Goal: Task Accomplishment & Management: Use online tool/utility

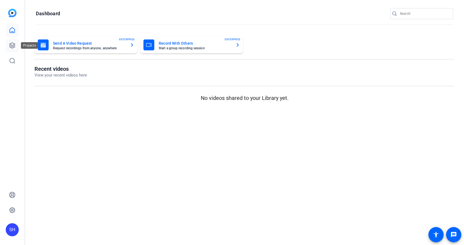
click at [13, 46] on icon at bounding box center [12, 45] width 5 height 5
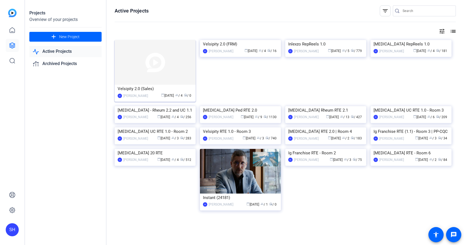
scroll to position [14, 0]
click at [225, 48] on div "Velsipity 2.0 (FRM)" at bounding box center [240, 44] width 75 height 8
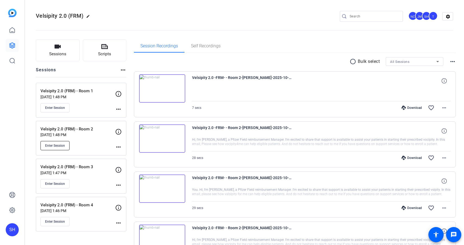
click at [56, 142] on button "Enter Session" at bounding box center [54, 145] width 29 height 9
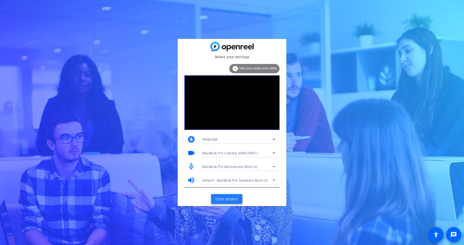
click at [223, 199] on span "Enter session" at bounding box center [226, 199] width 23 height 6
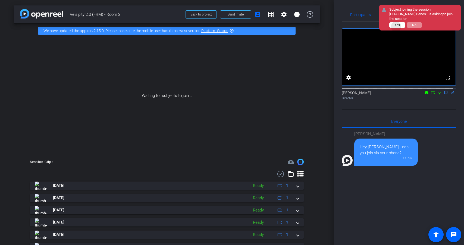
click at [397, 27] on span "Yes" at bounding box center [397, 25] width 5 height 4
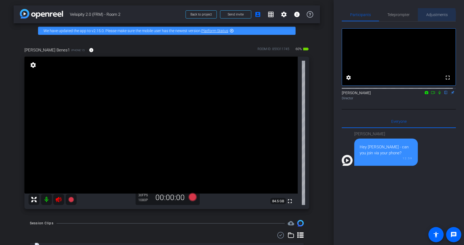
click at [430, 15] on span "Adjustments" at bounding box center [436, 15] width 21 height 4
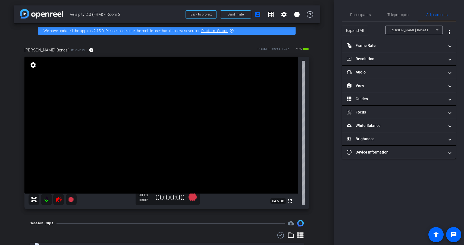
click at [59, 198] on icon at bounding box center [59, 198] width 6 height 5
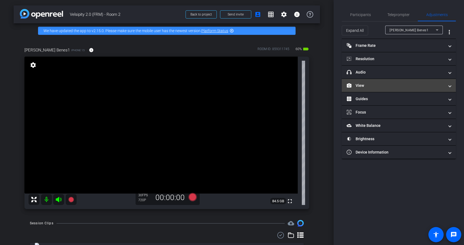
click at [374, 88] on mat-panel-title "View" at bounding box center [396, 86] width 98 height 6
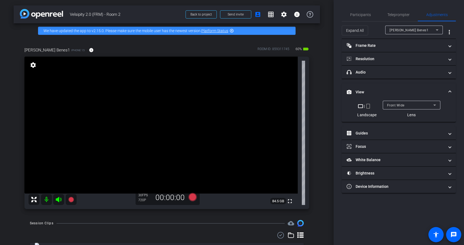
click at [367, 106] on mat-icon "crop_portrait" at bounding box center [368, 106] width 7 height 7
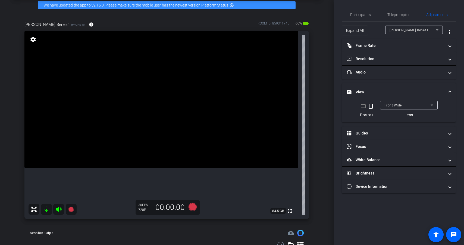
scroll to position [25, 0]
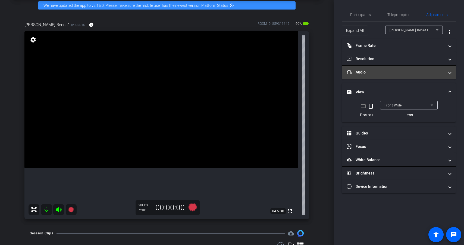
click at [390, 75] on mat-expansion-panel-header "headphone icon Audio" at bounding box center [399, 71] width 114 height 13
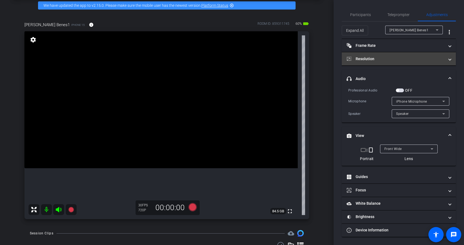
click at [406, 57] on mat-panel-title "Resolution" at bounding box center [396, 59] width 98 height 6
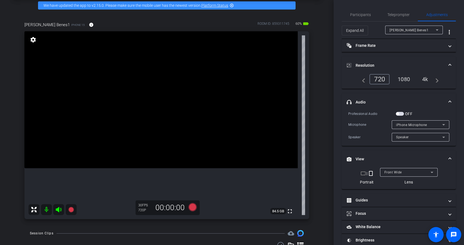
click at [424, 80] on div "4k" at bounding box center [425, 78] width 14 height 9
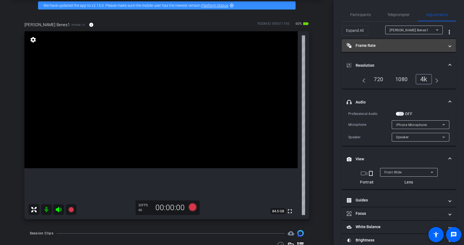
click at [410, 45] on mat-panel-title "Frame Rate Frame Rate" at bounding box center [396, 46] width 98 height 6
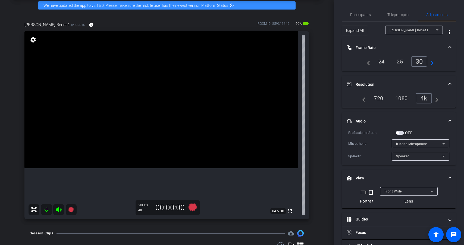
click at [379, 63] on div "24" at bounding box center [381, 61] width 14 height 9
click at [390, 16] on span "Teleprompter" at bounding box center [398, 15] width 22 height 4
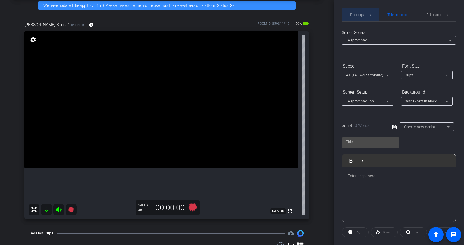
click at [365, 16] on span "Participants" at bounding box center [360, 15] width 21 height 4
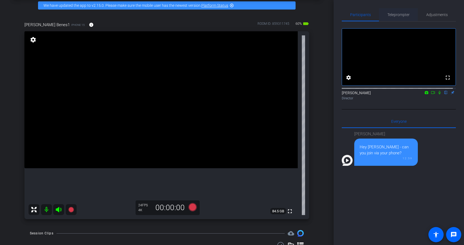
click at [397, 16] on span "Teleprompter" at bounding box center [398, 15] width 22 height 4
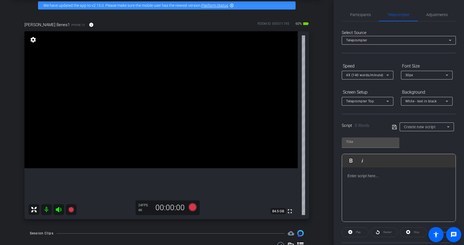
click at [418, 123] on div "Create new script" at bounding box center [425, 126] width 43 height 7
click at [421, 148] on span "PP-V1A-USA-1349 Prompter Script" at bounding box center [425, 146] width 44 height 7
type input "PP-V1A-USA-1349 Prompter Script"
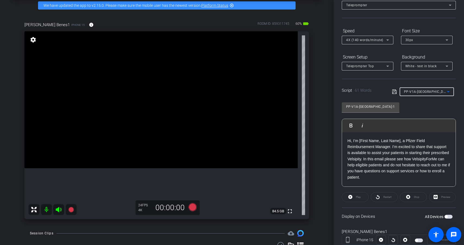
scroll to position [45, 0]
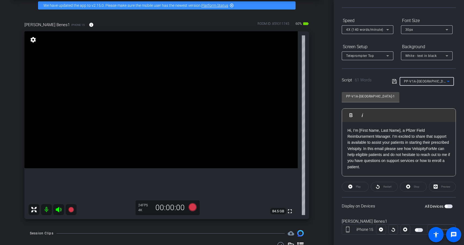
click at [447, 205] on span "button" at bounding box center [449, 206] width 8 height 4
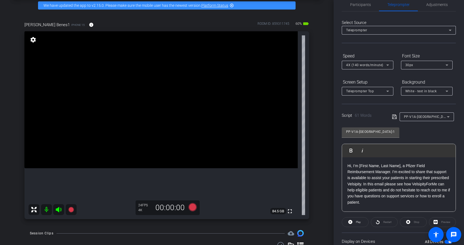
scroll to position [6, 0]
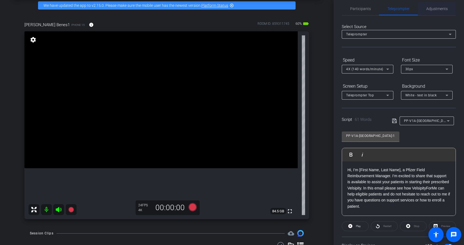
click at [438, 9] on span "Adjustments" at bounding box center [436, 9] width 21 height 4
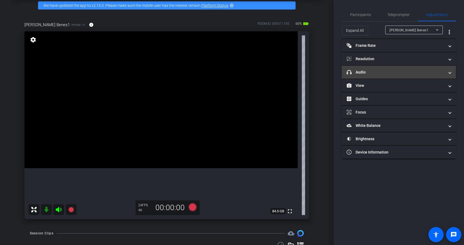
click at [407, 75] on mat-expansion-panel-header "headphone icon Audio" at bounding box center [399, 71] width 114 height 13
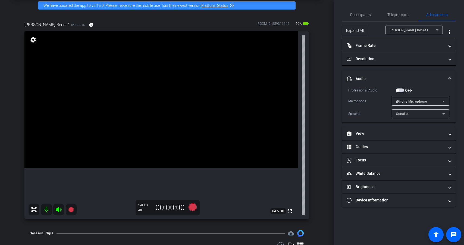
click at [402, 89] on span "button" at bounding box center [400, 90] width 8 height 4
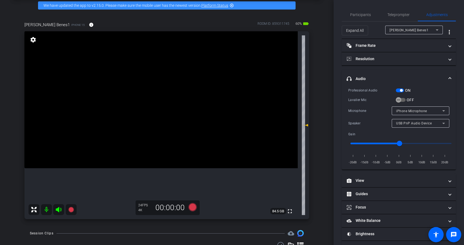
click at [398, 89] on span "button" at bounding box center [400, 90] width 8 height 4
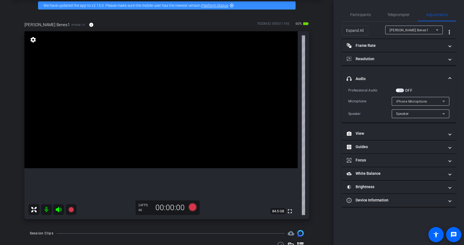
click at [398, 89] on span "button" at bounding box center [397, 90] width 3 height 3
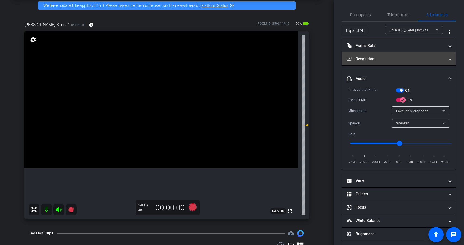
click at [397, 64] on mat-expansion-panel-header "Resolution" at bounding box center [399, 58] width 114 height 13
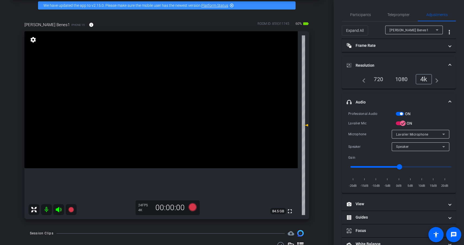
click at [418, 64] on mat-panel-title "Resolution" at bounding box center [396, 65] width 98 height 6
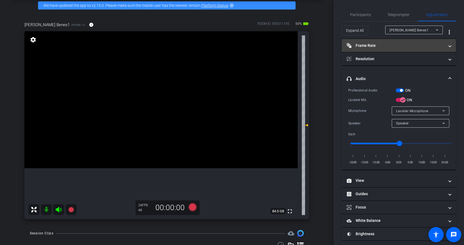
click at [410, 47] on mat-panel-title "Frame Rate Frame Rate" at bounding box center [396, 46] width 98 height 6
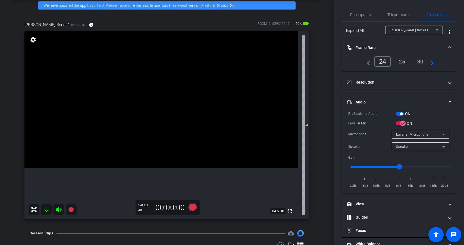
click at [410, 47] on mat-panel-title "Frame Rate Frame Rate" at bounding box center [396, 48] width 98 height 6
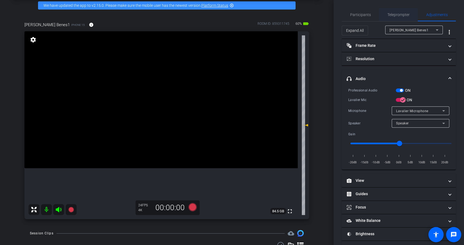
click at [392, 15] on span "Teleprompter" at bounding box center [398, 15] width 22 height 4
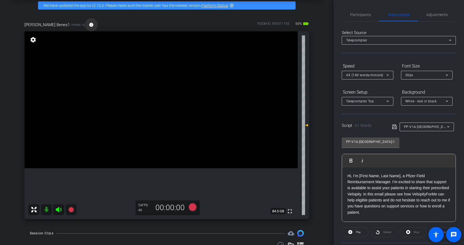
click at [89, 26] on mat-icon "info" at bounding box center [91, 24] width 5 height 5
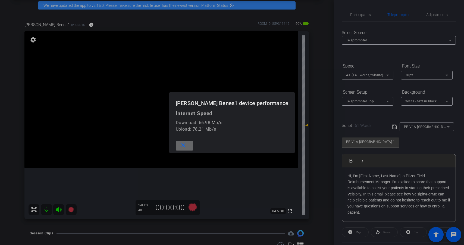
click at [187, 146] on mat-icon "close" at bounding box center [183, 145] width 7 height 7
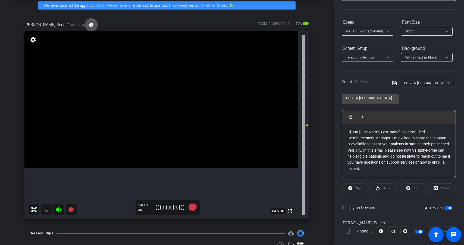
scroll to position [43, 0]
click at [194, 207] on icon at bounding box center [193, 207] width 8 height 8
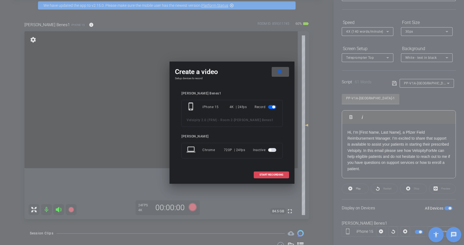
click at [277, 174] on span "START RECORDING" at bounding box center [272, 174] width 24 height 3
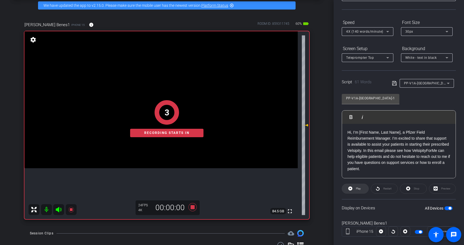
click at [362, 190] on span at bounding box center [355, 188] width 26 height 13
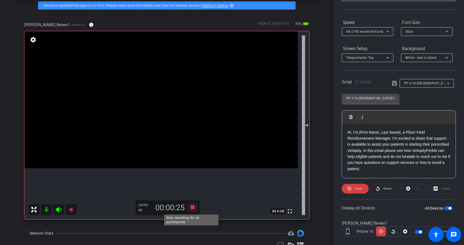
click at [191, 207] on icon at bounding box center [193, 207] width 8 height 8
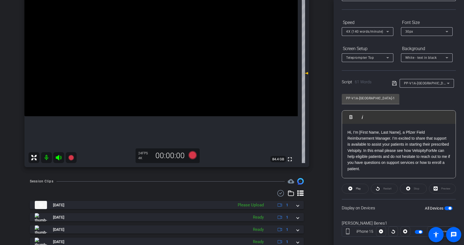
scroll to position [79, 0]
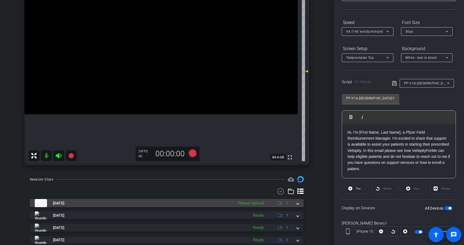
click at [237, 203] on div "Please Upload" at bounding box center [251, 203] width 32 height 6
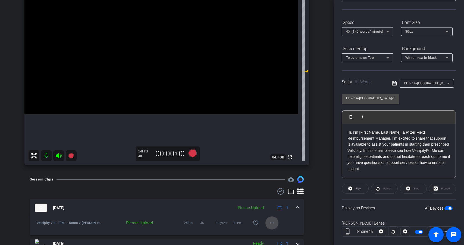
click at [269, 223] on mat-icon "more_horiz" at bounding box center [272, 222] width 7 height 7
click at [277, 201] on span "Upload" at bounding box center [278, 198] width 22 height 7
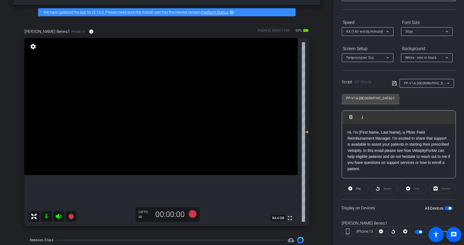
scroll to position [18, 0]
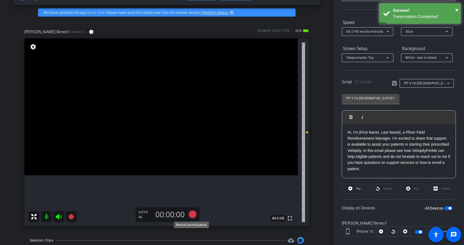
click at [190, 214] on icon at bounding box center [193, 214] width 8 height 8
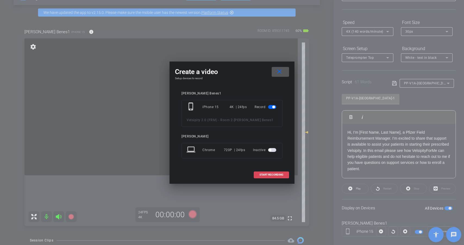
click at [270, 174] on span "START RECORDING" at bounding box center [272, 174] width 24 height 3
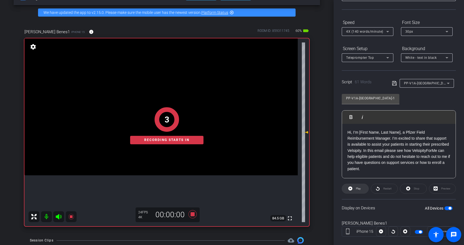
click at [356, 186] on span "Play" at bounding box center [358, 189] width 6 height 8
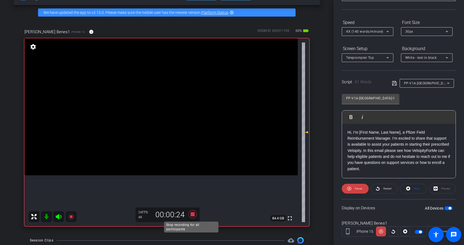
click at [190, 215] on icon at bounding box center [193, 214] width 8 height 8
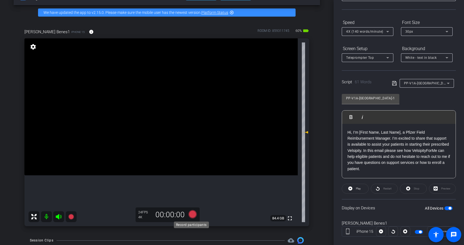
click at [192, 213] on icon at bounding box center [193, 214] width 8 height 8
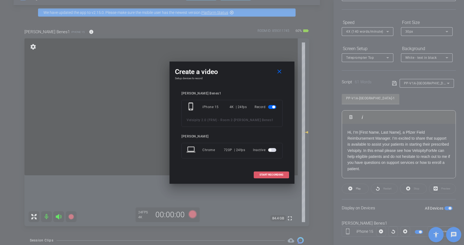
click at [277, 173] on span "START RECORDING" at bounding box center [272, 174] width 24 height 3
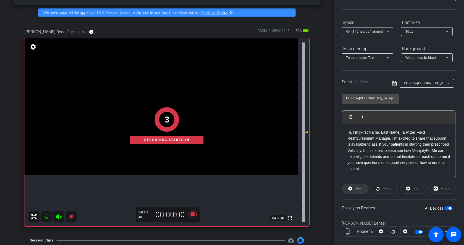
click at [355, 187] on span "Play" at bounding box center [358, 189] width 6 height 8
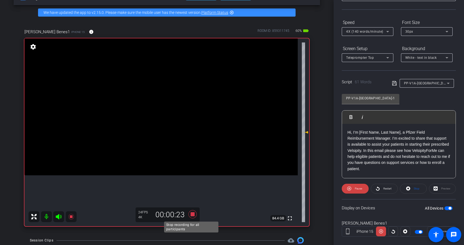
click at [193, 213] on icon at bounding box center [192, 214] width 13 height 10
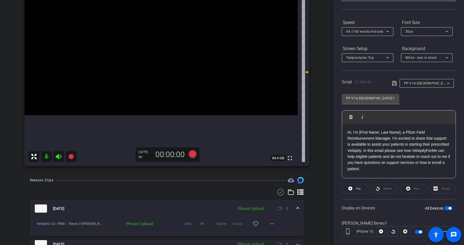
scroll to position [80, 0]
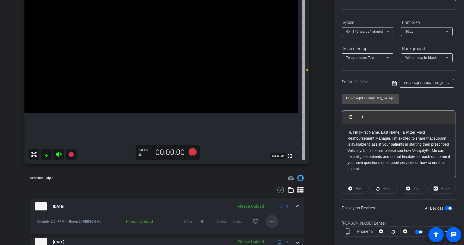
click at [270, 218] on mat-icon "more_horiz" at bounding box center [272, 221] width 7 height 7
click at [276, 196] on span "Upload" at bounding box center [278, 196] width 22 height 7
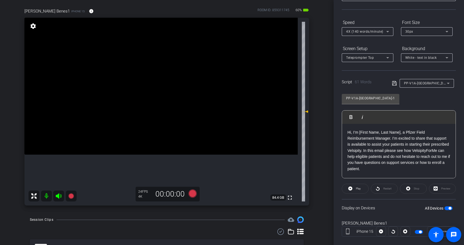
scroll to position [39, 0]
click at [364, 30] on span "4X (140 words/minute)" at bounding box center [364, 32] width 37 height 4
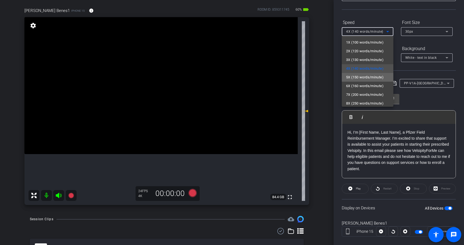
click at [379, 76] on span "5X (150 words/minute)" at bounding box center [364, 77] width 37 height 7
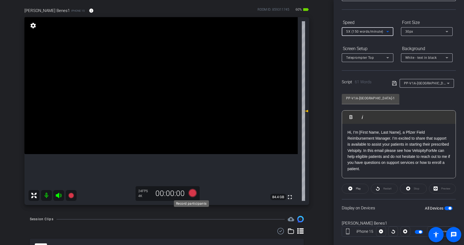
click at [194, 196] on icon at bounding box center [192, 193] width 13 height 10
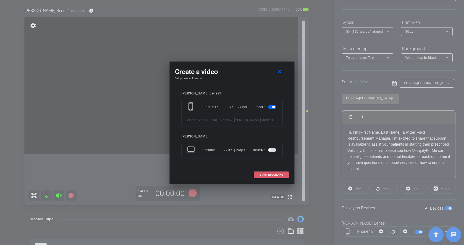
click at [271, 174] on span "START RECORDING" at bounding box center [272, 174] width 24 height 3
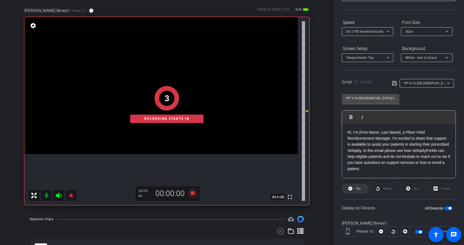
click at [351, 187] on icon at bounding box center [350, 188] width 4 height 4
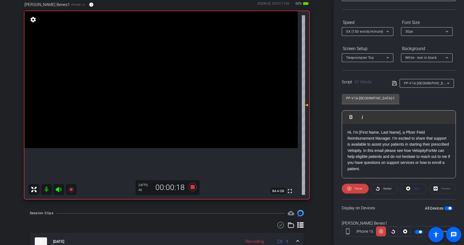
scroll to position [42, 0]
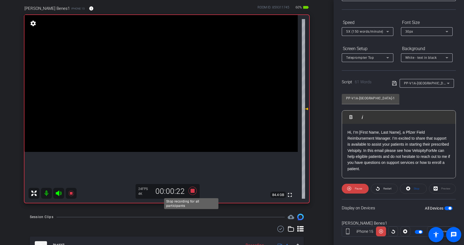
click at [192, 192] on icon at bounding box center [193, 190] width 8 height 8
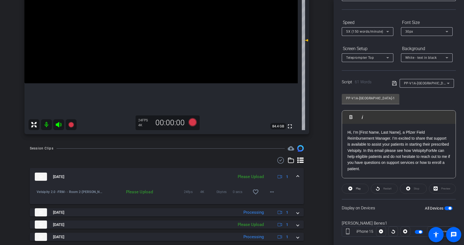
scroll to position [115, 0]
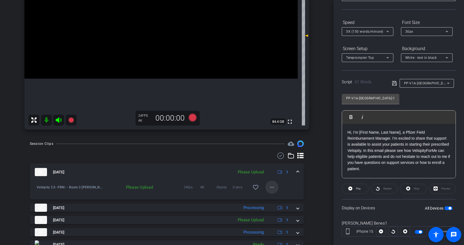
click at [269, 188] on mat-icon "more_horiz" at bounding box center [272, 187] width 7 height 7
click at [276, 198] on span "Upload" at bounding box center [278, 198] width 22 height 7
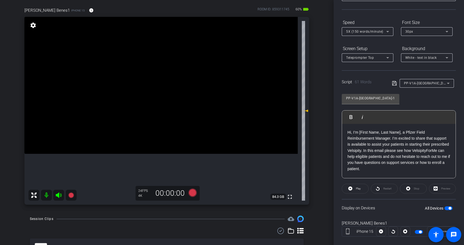
scroll to position [29, 0]
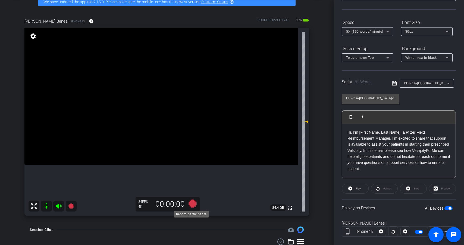
click at [192, 204] on icon at bounding box center [193, 203] width 8 height 8
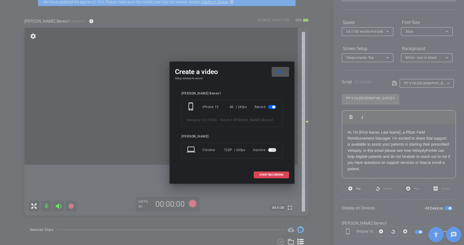
click at [278, 174] on span "START RECORDING" at bounding box center [272, 174] width 24 height 3
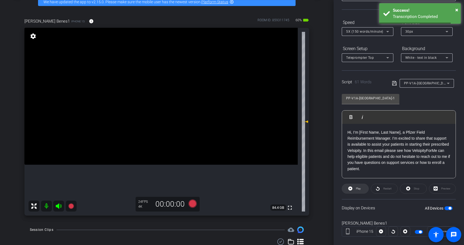
click at [355, 190] on span "Play" at bounding box center [358, 189] width 6 height 8
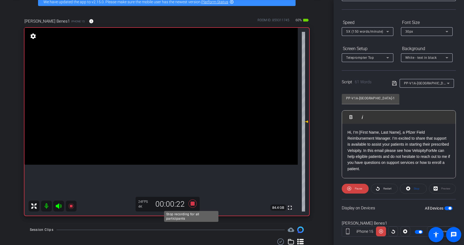
click at [192, 204] on icon at bounding box center [193, 203] width 8 height 8
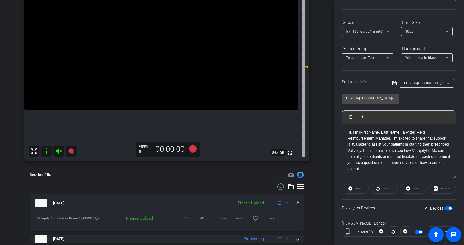
scroll to position [87, 0]
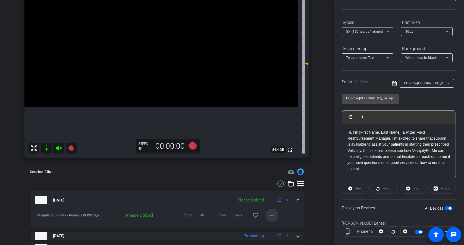
click at [269, 216] on mat-icon "more_horiz" at bounding box center [272, 215] width 7 height 7
click at [276, 192] on span "Upload" at bounding box center [278, 190] width 22 height 7
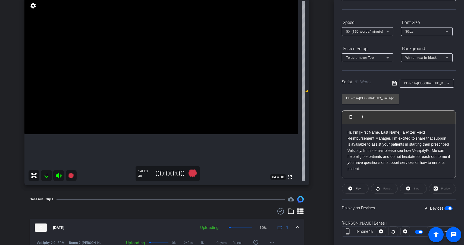
scroll to position [60, 0]
click at [192, 173] on icon at bounding box center [193, 172] width 8 height 8
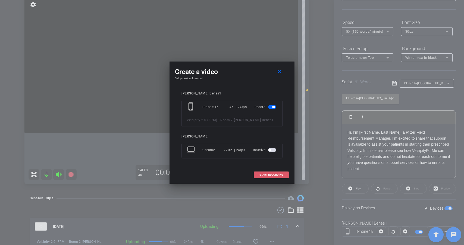
click at [275, 174] on span "START RECORDING" at bounding box center [272, 174] width 24 height 3
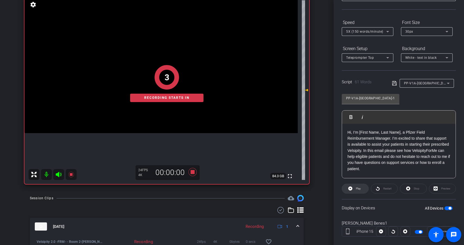
click at [362, 186] on span at bounding box center [355, 188] width 26 height 13
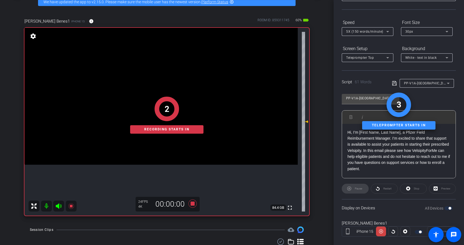
scroll to position [31, 0]
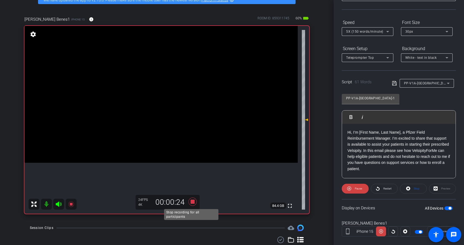
click at [191, 200] on icon at bounding box center [193, 201] width 8 height 8
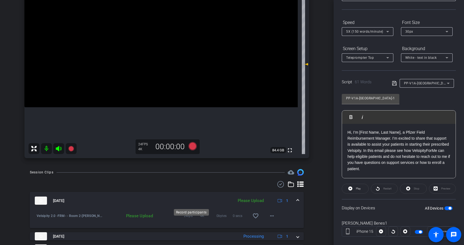
scroll to position [90, 0]
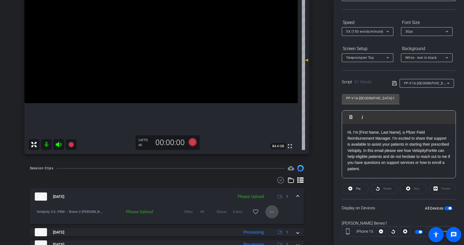
click at [271, 209] on mat-icon "more_horiz" at bounding box center [272, 211] width 7 height 7
click at [274, 221] on span "Upload" at bounding box center [278, 223] width 22 height 7
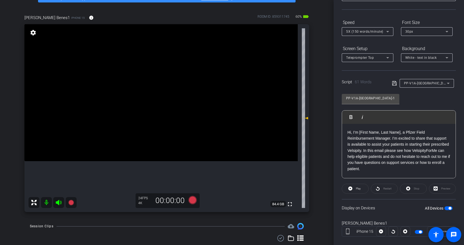
scroll to position [32, 0]
click at [191, 200] on icon at bounding box center [193, 200] width 8 height 8
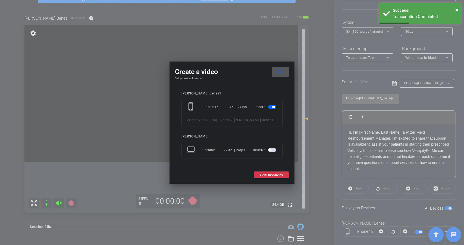
click at [284, 72] on span at bounding box center [280, 71] width 17 height 13
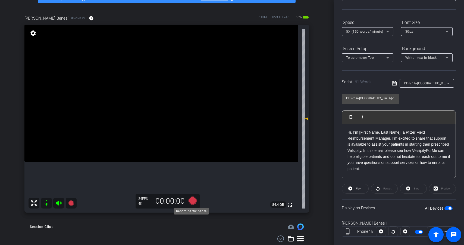
click at [193, 200] on icon at bounding box center [193, 200] width 8 height 8
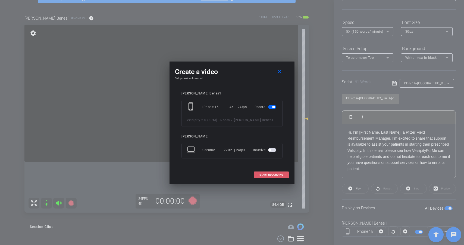
click at [280, 174] on span "START RECORDING" at bounding box center [272, 174] width 24 height 3
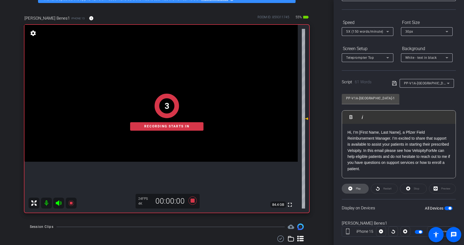
click at [356, 188] on span "Play" at bounding box center [358, 188] width 5 height 3
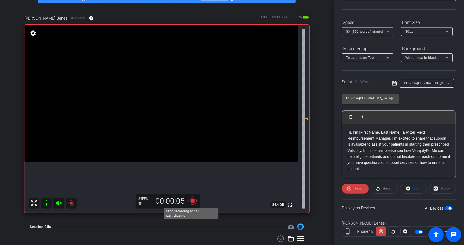
click at [190, 200] on icon at bounding box center [193, 200] width 8 height 8
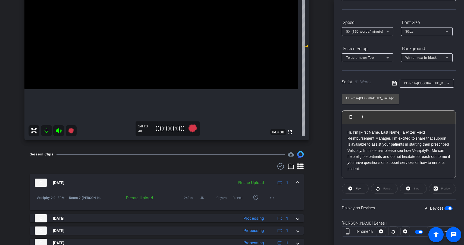
scroll to position [112, 0]
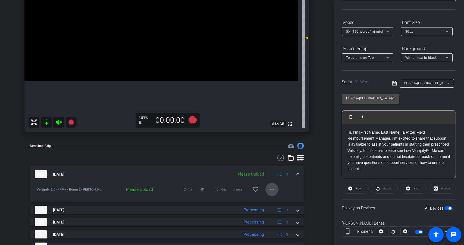
click at [271, 187] on mat-icon "more_horiz" at bounding box center [272, 189] width 7 height 7
click at [275, 199] on span "Upload" at bounding box center [278, 200] width 22 height 7
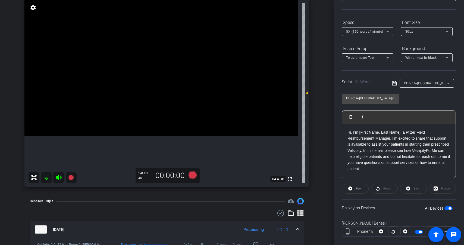
scroll to position [57, 0]
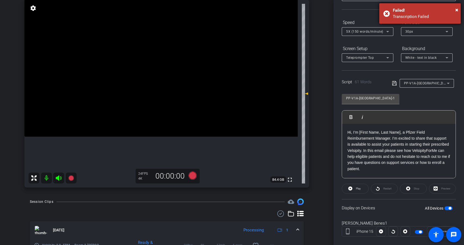
click at [458, 9] on div "× Failed! Transcription Failed" at bounding box center [420, 13] width 82 height 20
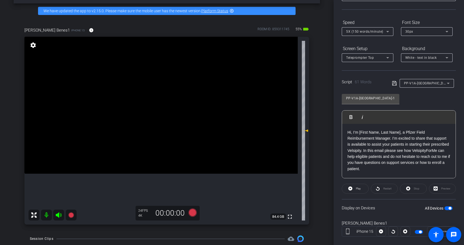
scroll to position [21, 0]
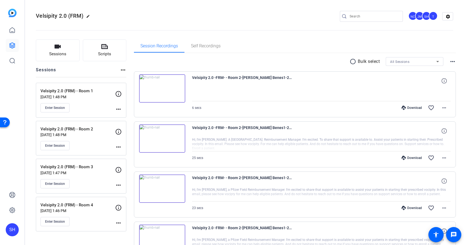
click at [410, 107] on div "Download" at bounding box center [412, 107] width 26 height 4
click at [408, 155] on div "Download favorite_border more_horiz" at bounding box center [360, 157] width 181 height 13
click at [408, 158] on div "Download" at bounding box center [412, 157] width 26 height 4
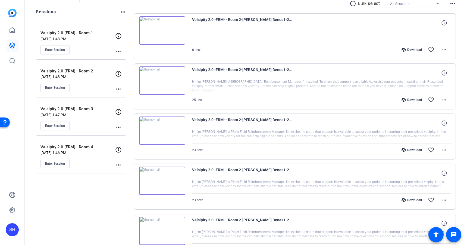
scroll to position [73, 0]
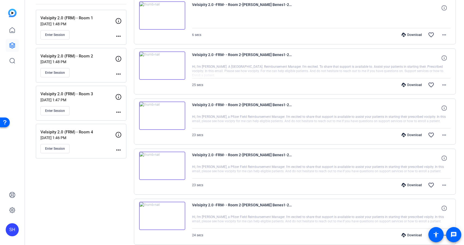
click at [409, 134] on div "Download" at bounding box center [412, 135] width 26 height 4
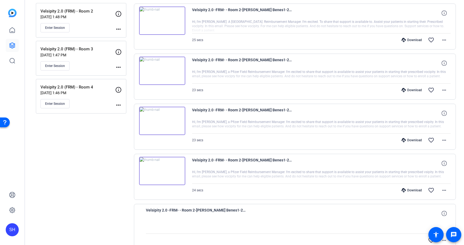
scroll to position [123, 0]
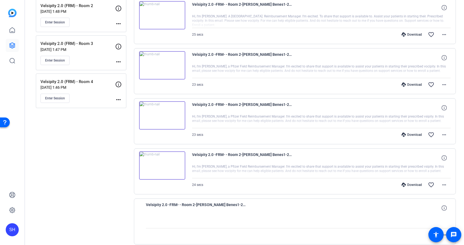
click at [411, 134] on div "Download" at bounding box center [412, 134] width 26 height 4
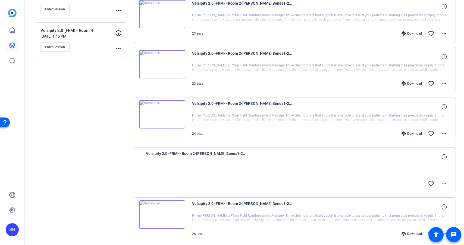
scroll to position [177, 0]
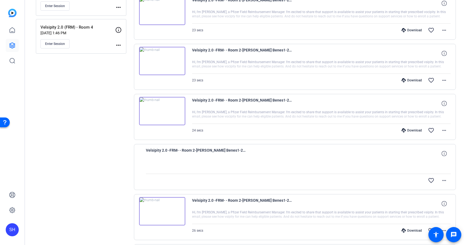
click at [413, 132] on div "Download" at bounding box center [412, 130] width 26 height 4
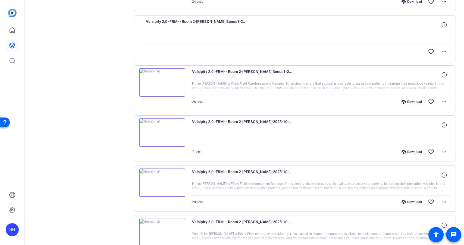
scroll to position [312, 0]
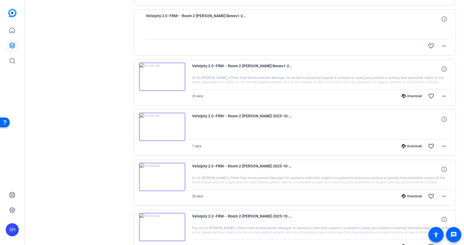
click at [411, 96] on div "Download" at bounding box center [412, 96] width 26 height 4
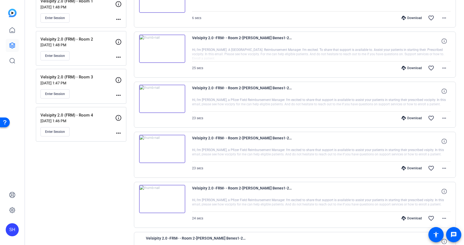
scroll to position [0, 0]
